Goal: Task Accomplishment & Management: Manage account settings

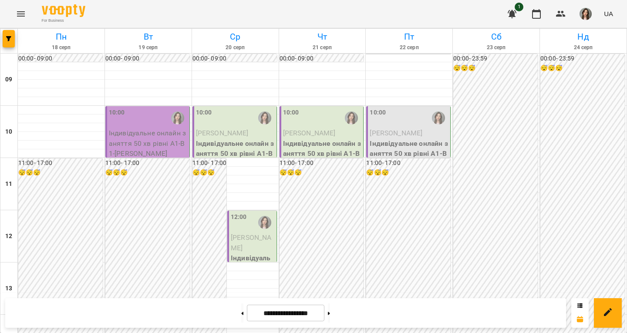
scroll to position [327, 0]
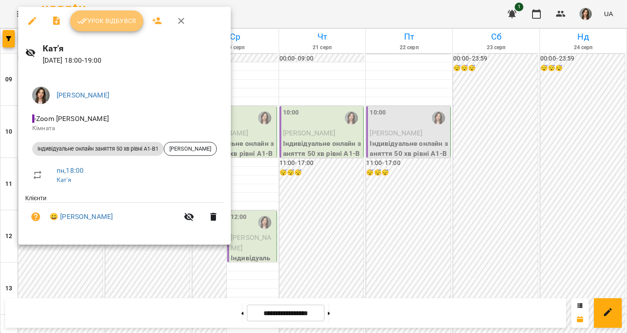
click at [120, 21] on span "Урок відбувся" at bounding box center [106, 21] width 59 height 10
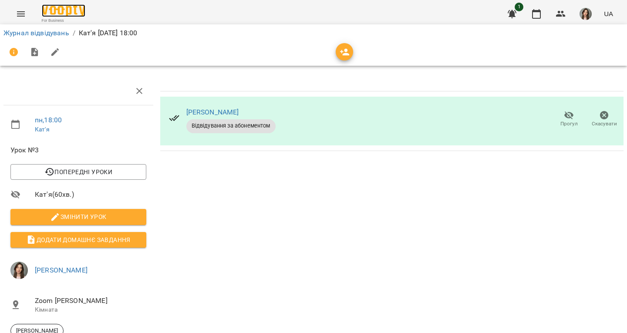
click at [62, 10] on img at bounding box center [64, 10] width 44 height 13
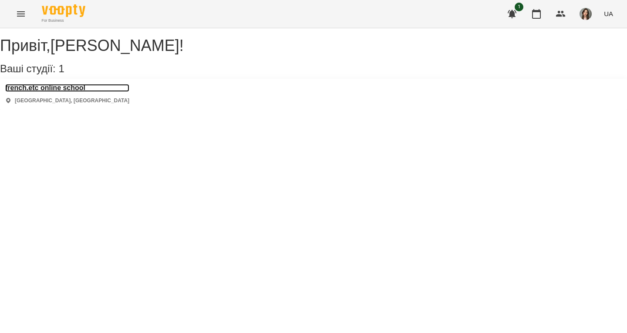
click at [71, 92] on h3 "french.etc online school" at bounding box center [67, 88] width 124 height 8
